Goal: Task Accomplishment & Management: Use online tool/utility

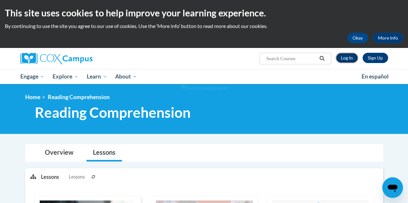
click at [345, 54] on link "Log In" at bounding box center [347, 58] width 22 height 10
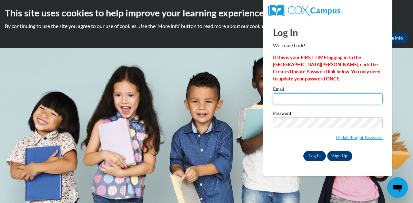
type input "rhodeam@wauwatosa.k12.wi.us"
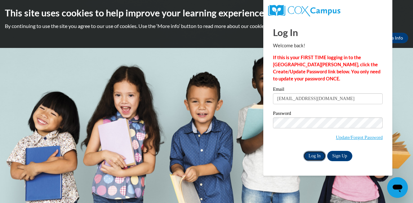
click at [315, 156] on input "Log In" at bounding box center [314, 156] width 23 height 10
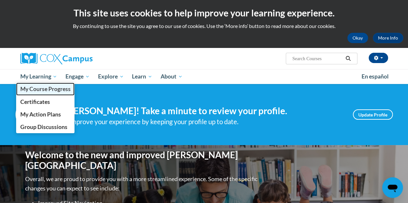
click at [45, 86] on span "My Course Progress" at bounding box center [45, 89] width 50 height 7
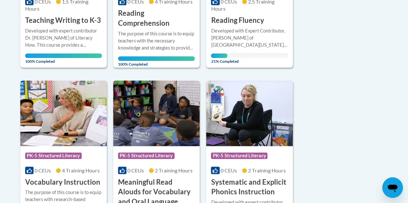
scroll to position [250, 0]
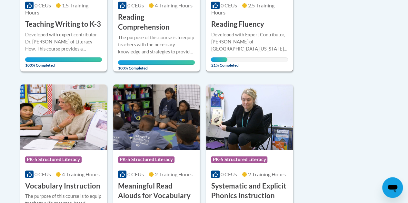
click at [260, 22] on h3 "Reading Fluency" at bounding box center [237, 24] width 53 height 10
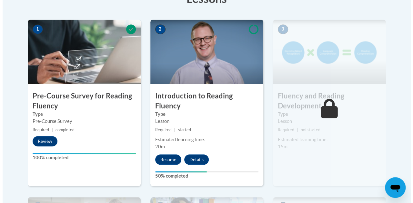
scroll to position [199, 0]
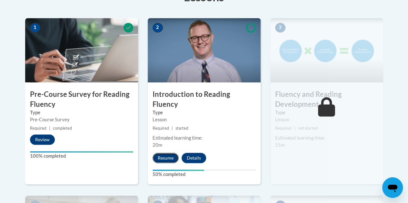
click at [160, 153] on button "Resume" at bounding box center [165, 158] width 26 height 10
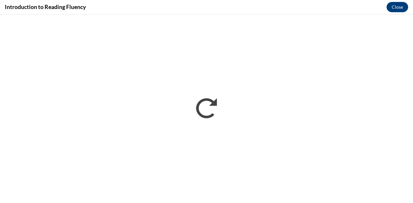
scroll to position [0, 0]
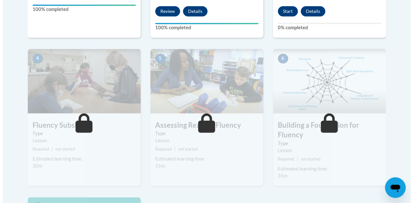
scroll to position [268, 0]
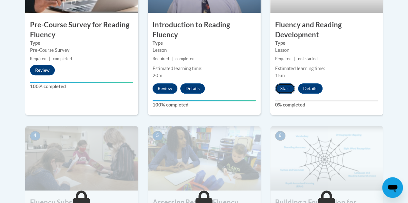
click at [281, 90] on button "Start" at bounding box center [285, 89] width 20 height 10
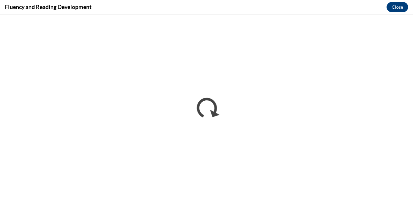
scroll to position [0, 0]
